Goal: Navigation & Orientation: Find specific page/section

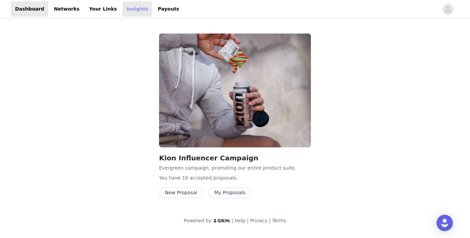
click at [125, 13] on link "Insights" at bounding box center [137, 8] width 30 height 15
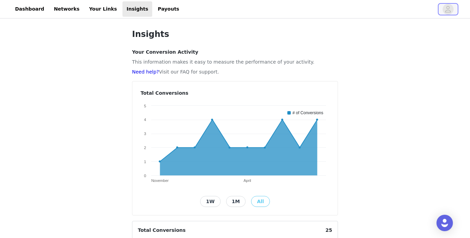
click at [447, 8] on icon "avatar" at bounding box center [447, 9] width 6 height 11
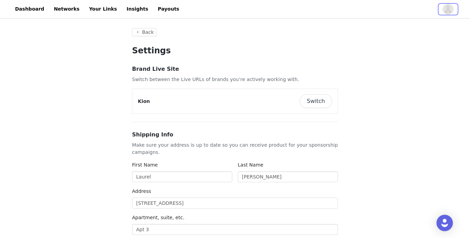
type input "+1 ([GEOGRAPHIC_DATA])"
click at [320, 98] on button "Switch" at bounding box center [315, 101] width 32 height 14
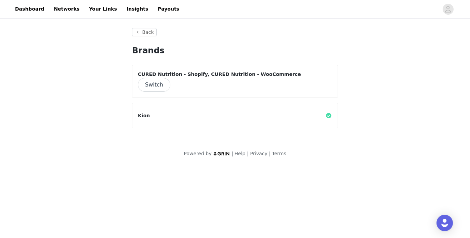
click at [170, 78] on button "Switch" at bounding box center [154, 85] width 32 height 14
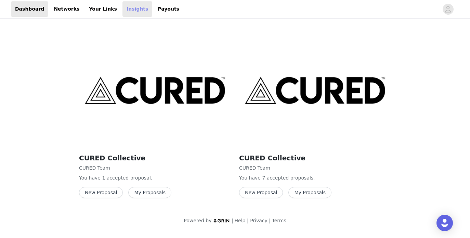
click at [123, 11] on link "Insights" at bounding box center [137, 8] width 30 height 15
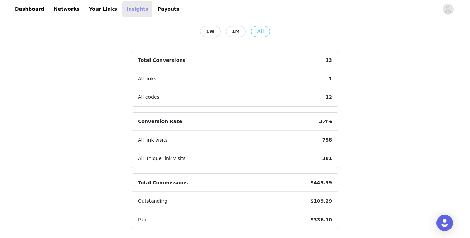
scroll to position [171, 0]
